Goal: Information Seeking & Learning: Learn about a topic

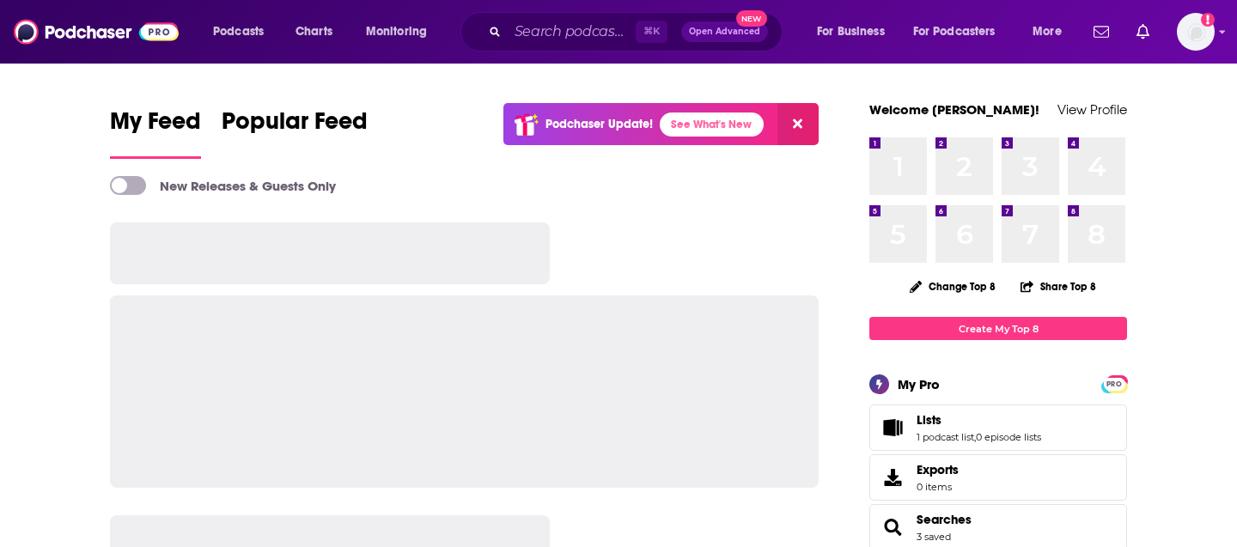
click at [528, 48] on div "⌘ K Open Advanced New" at bounding box center [622, 32] width 322 height 40
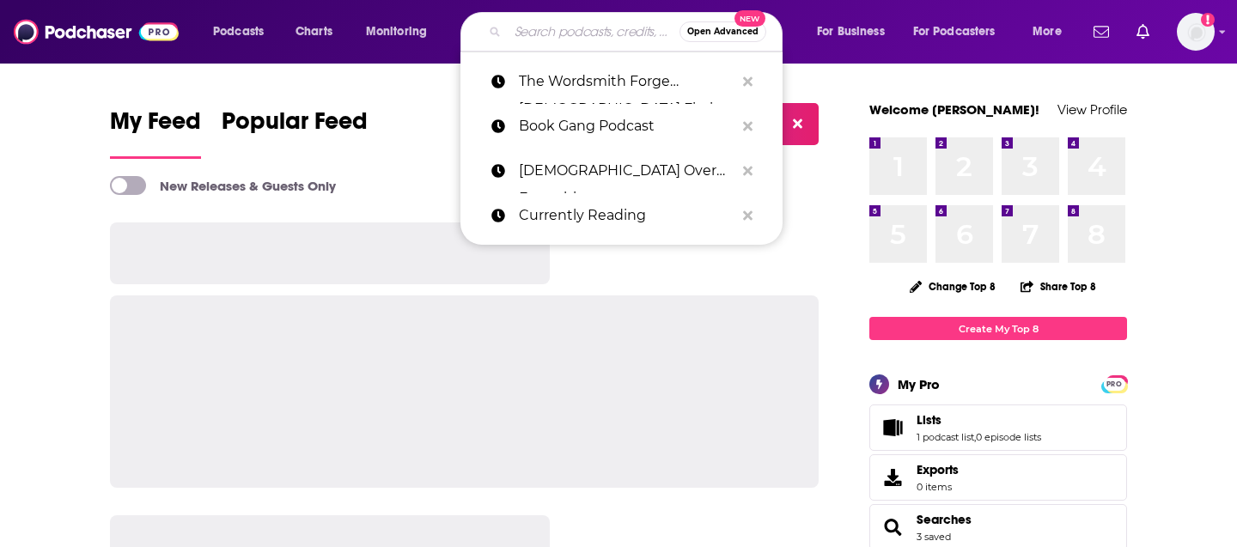
click at [535, 40] on input "Search podcasts, credits, & more..." at bounding box center [594, 31] width 172 height 27
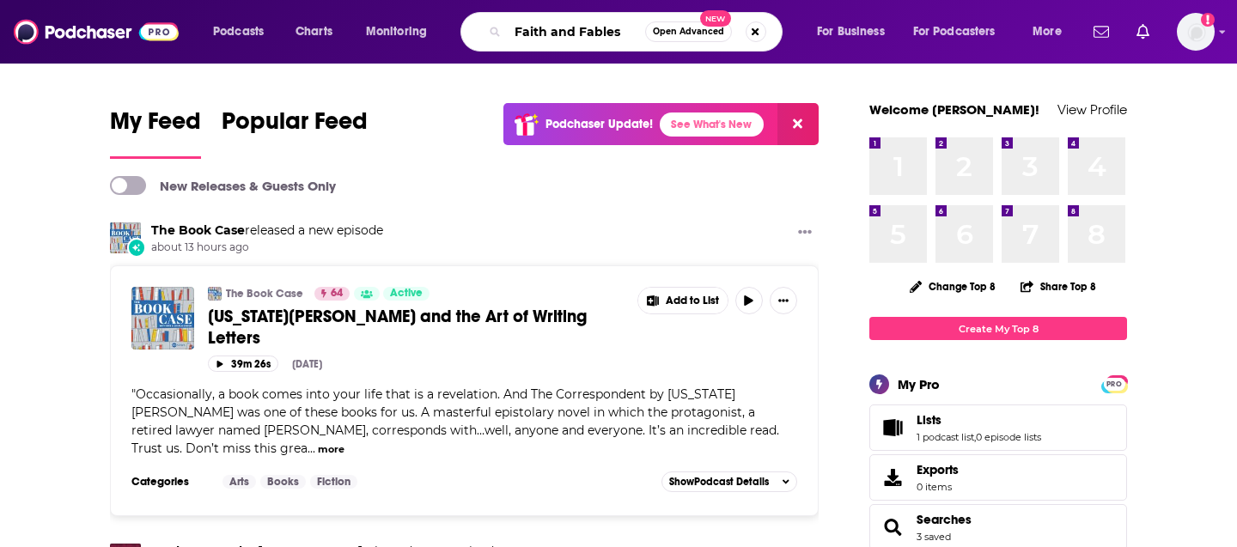
type input "Faith and Fables"
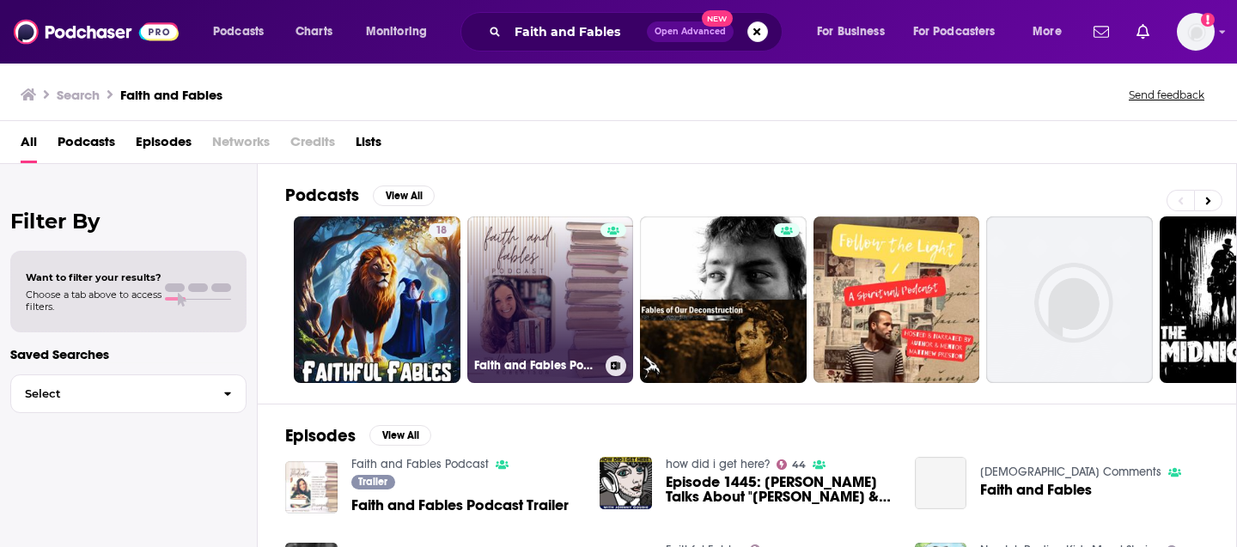
click at [502, 314] on link "Faith and Fables Podcast" at bounding box center [550, 300] width 167 height 167
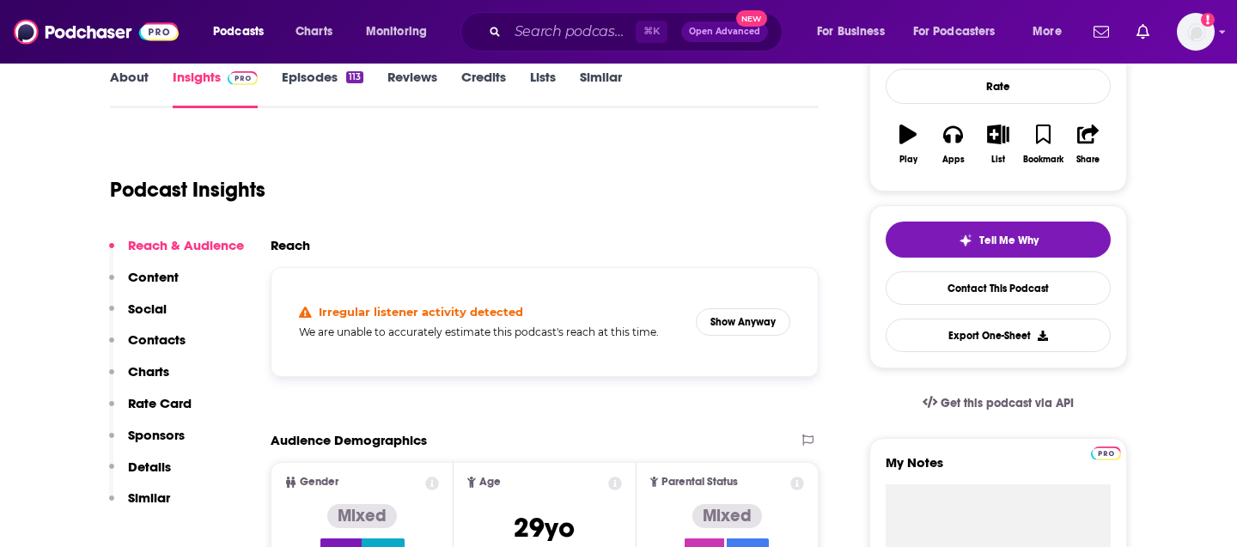
scroll to position [261, 0]
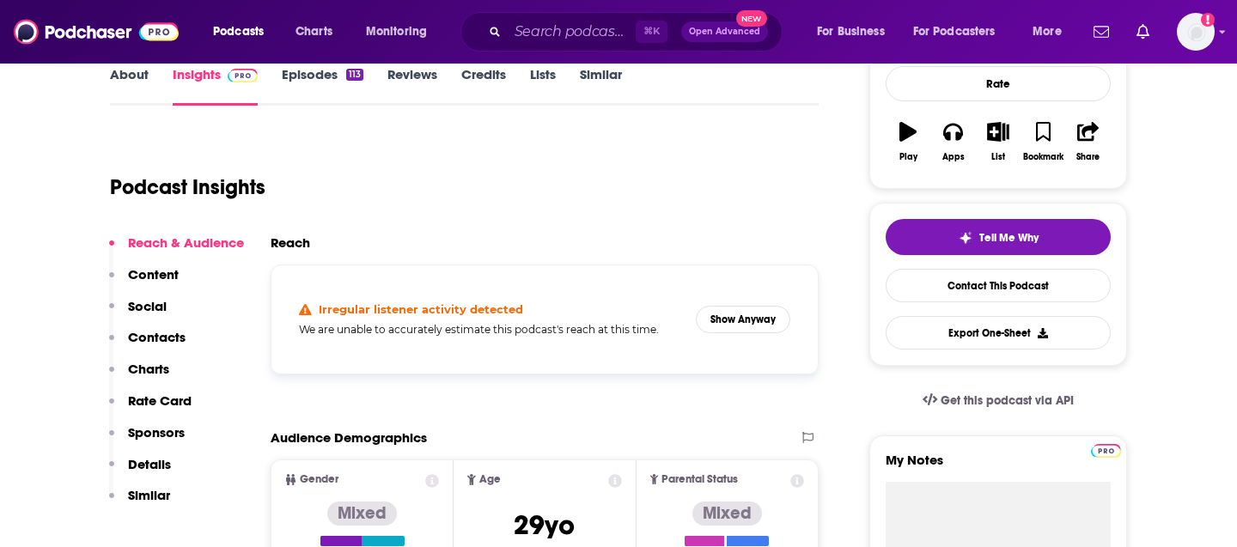
drag, startPoint x: 317, startPoint y: 311, endPoint x: 592, endPoint y: 293, distance: 275.6
click at [592, 293] on div "Irregular listener activity detected We are unable to accurately estimate this …" at bounding box center [544, 319] width 519 height 81
